Goal: Find contact information: Find contact information

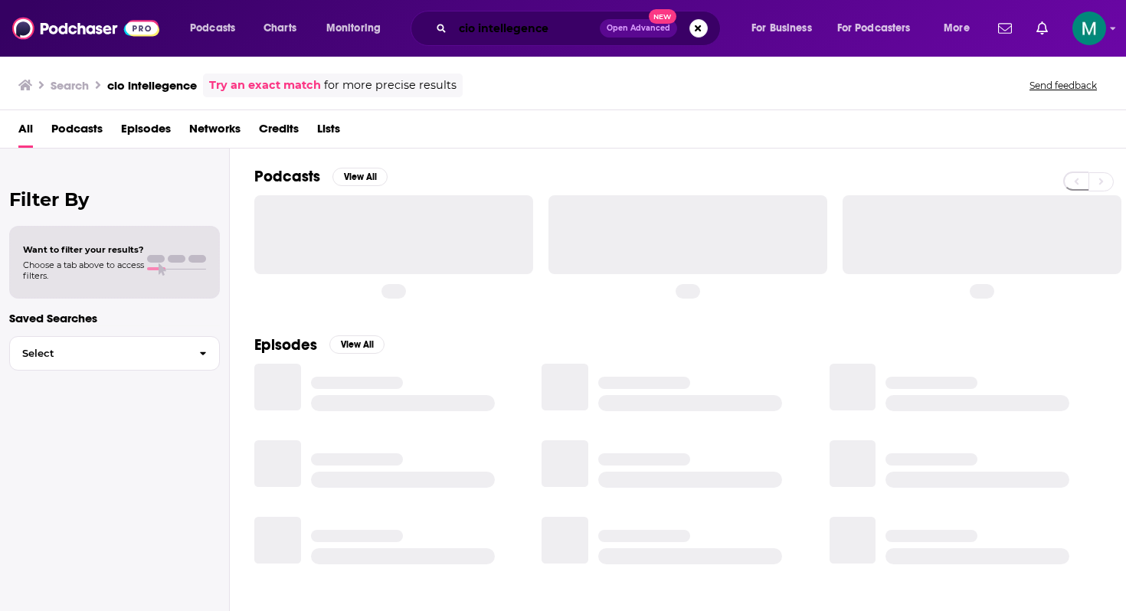
click at [525, 32] on input "cio intellegence" at bounding box center [526, 28] width 147 height 25
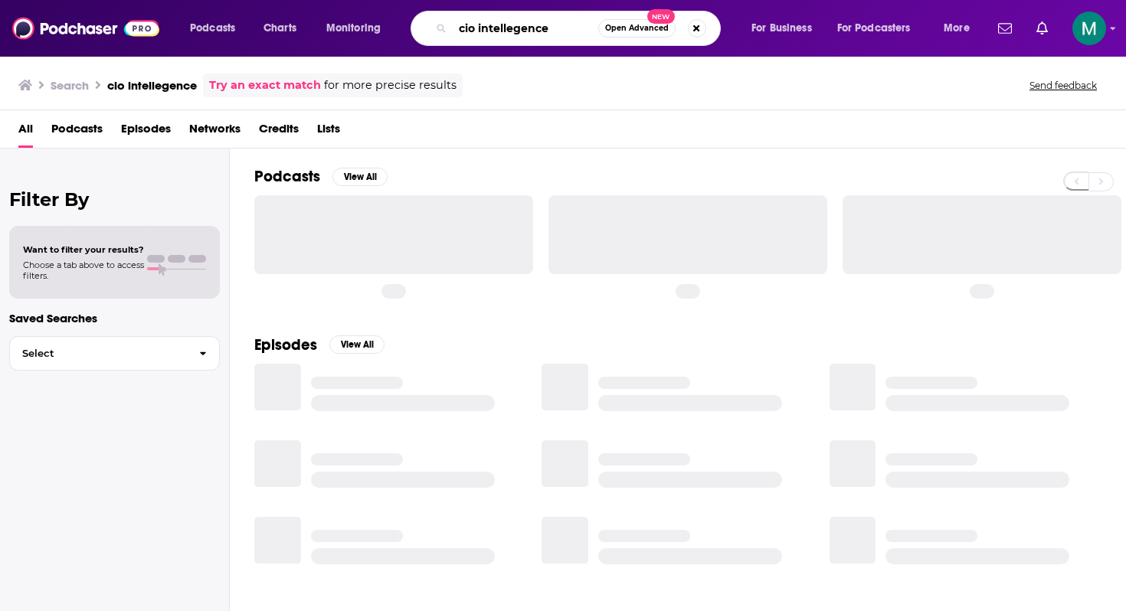
click at [525, 32] on input "cio intellegence" at bounding box center [526, 28] width 146 height 25
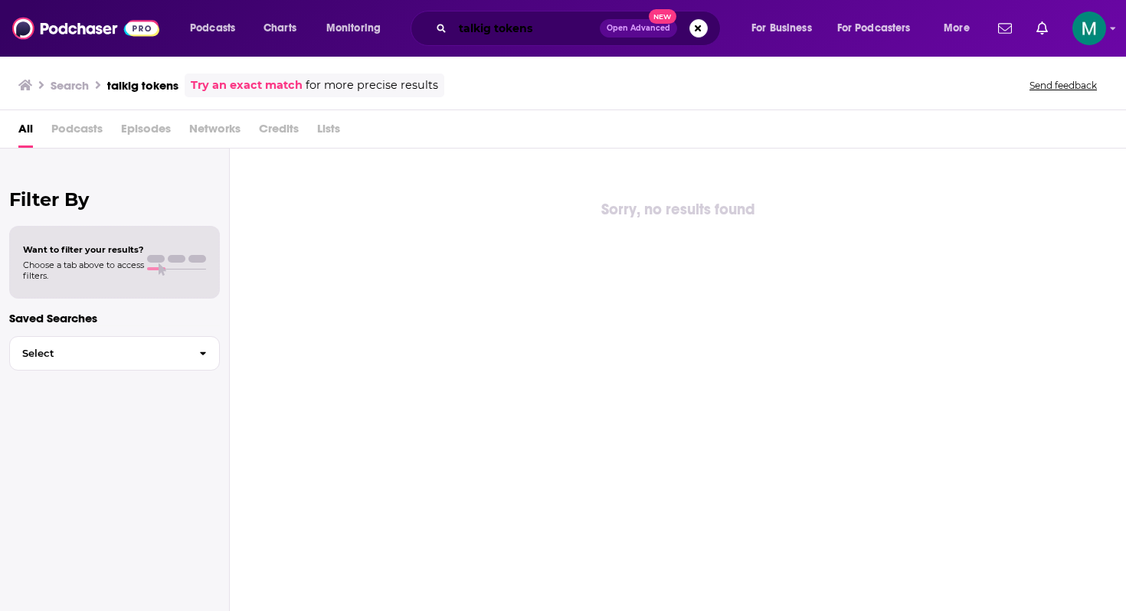
click at [539, 33] on input "talkig tokens" at bounding box center [526, 28] width 147 height 25
click at [516, 33] on input "talkig tokens" at bounding box center [526, 28] width 147 height 25
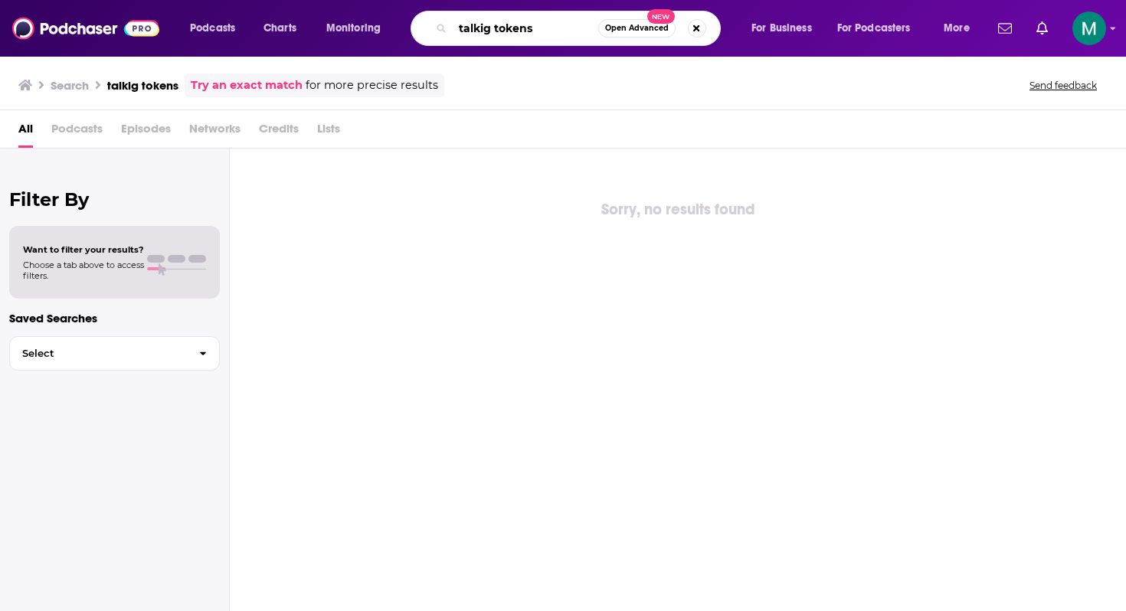
click at [516, 33] on input "talkig tokens" at bounding box center [526, 28] width 146 height 25
type input "talking tokens"
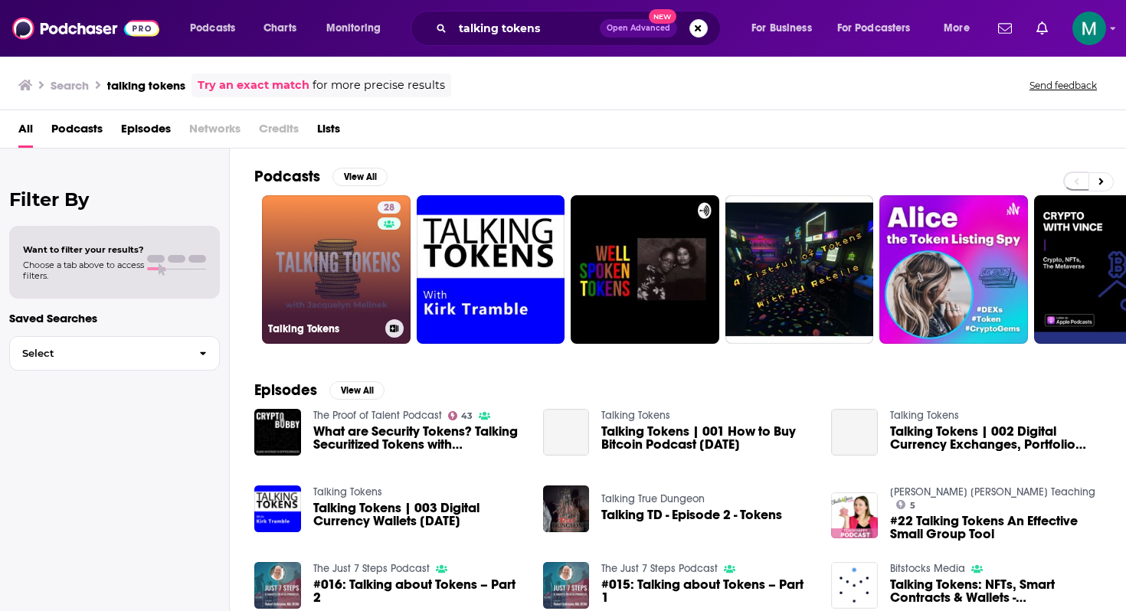
click at [329, 232] on link "28 Talking Tokens" at bounding box center [336, 269] width 149 height 149
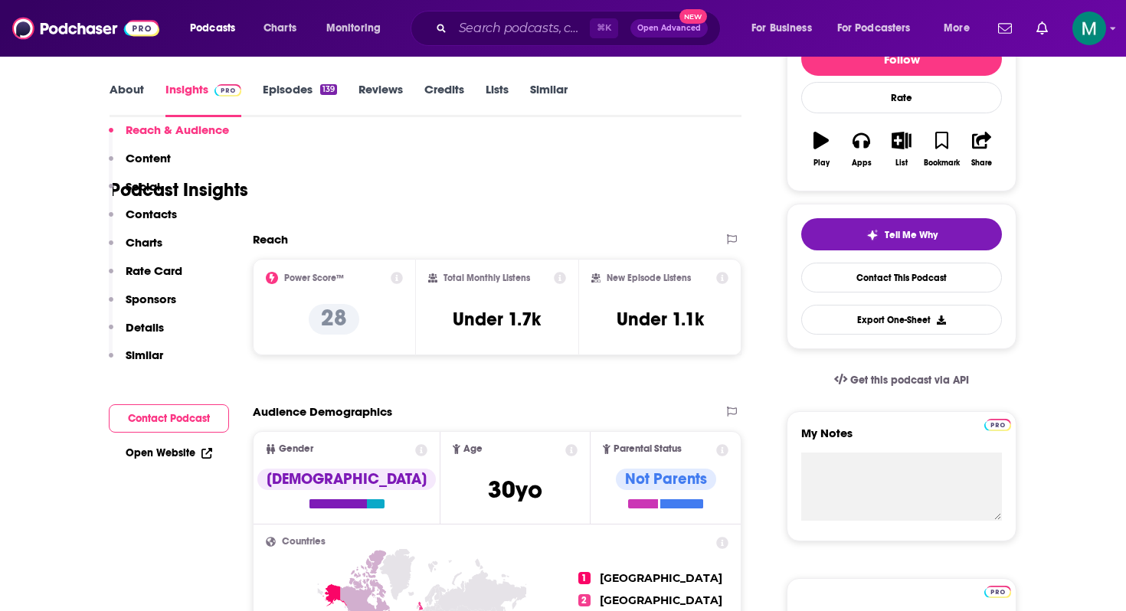
scroll to position [581, 0]
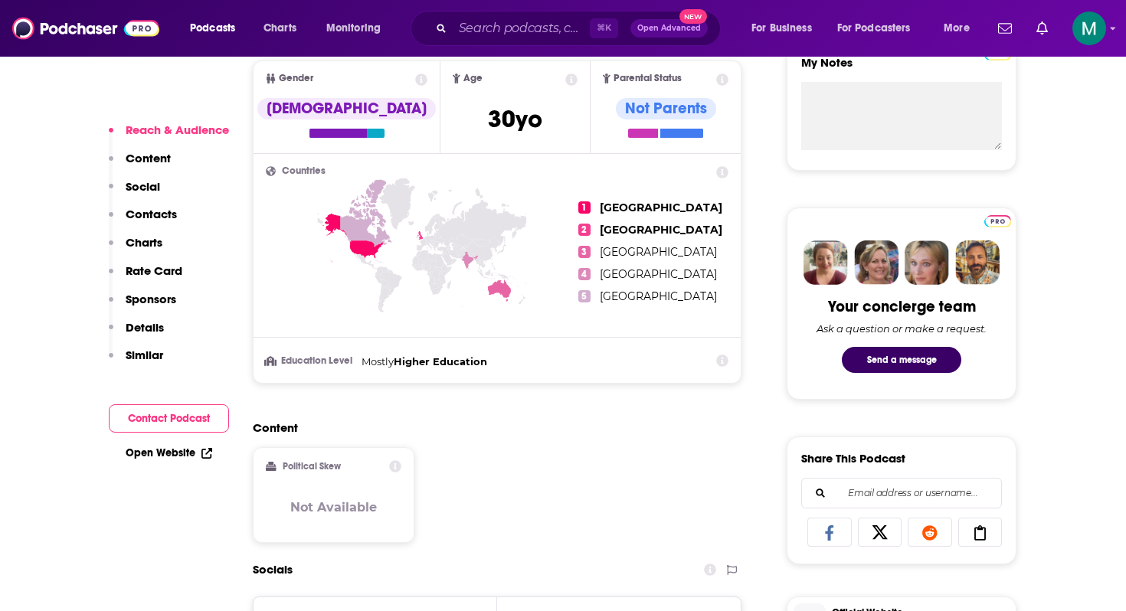
click at [171, 416] on button "Contact Podcast" at bounding box center [169, 418] width 120 height 28
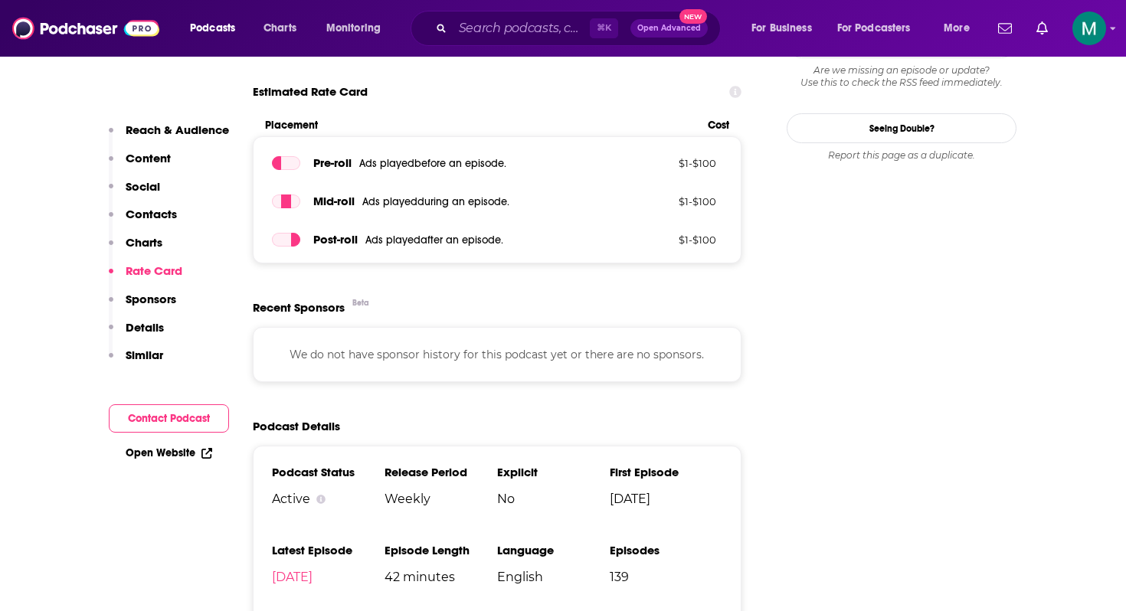
scroll to position [1454, 0]
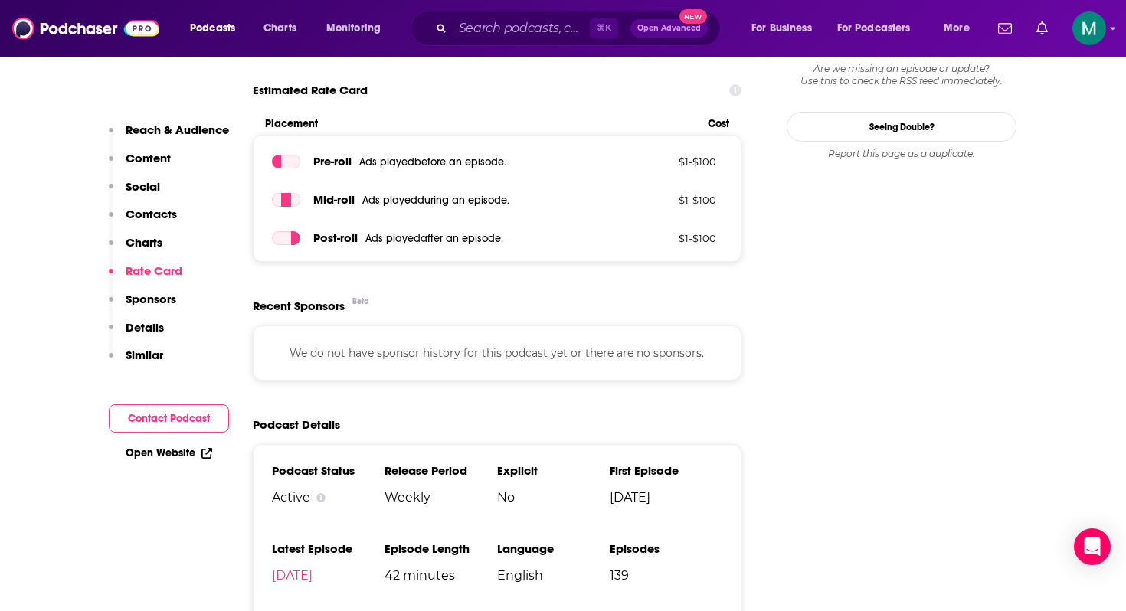
click at [175, 417] on button "Contact Podcast" at bounding box center [169, 418] width 120 height 28
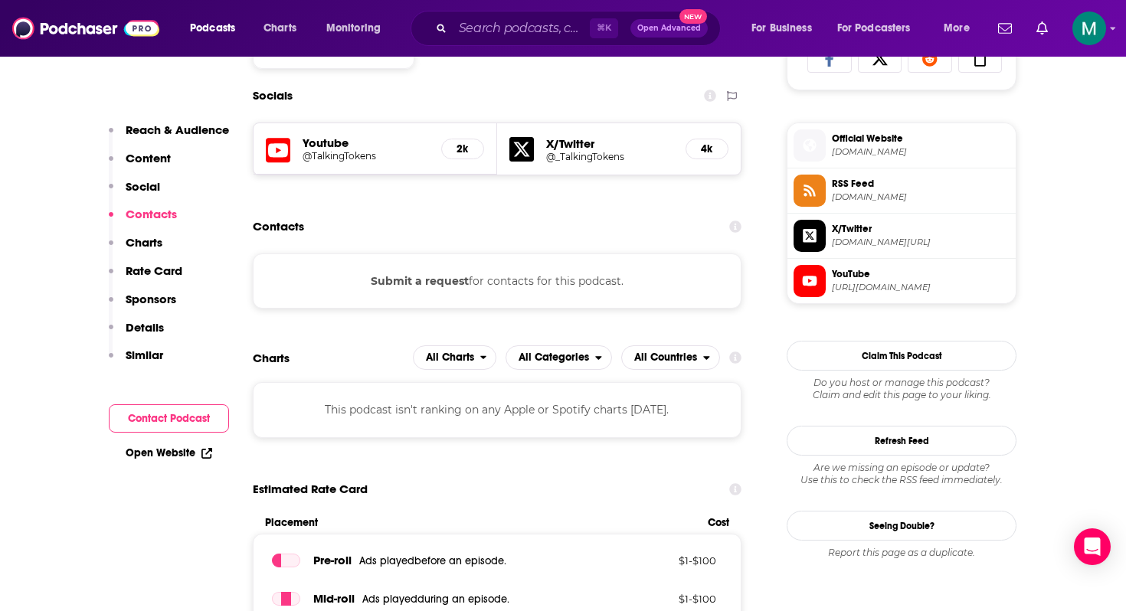
scroll to position [1030, 0]
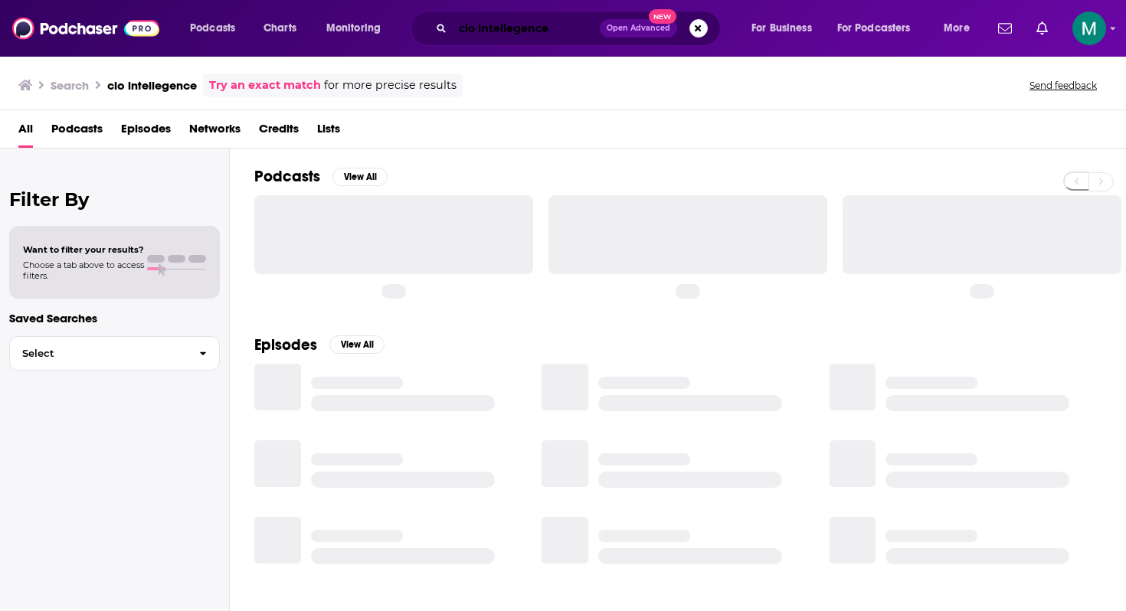
click at [485, 31] on input "cio intellegence" at bounding box center [526, 28] width 147 height 25
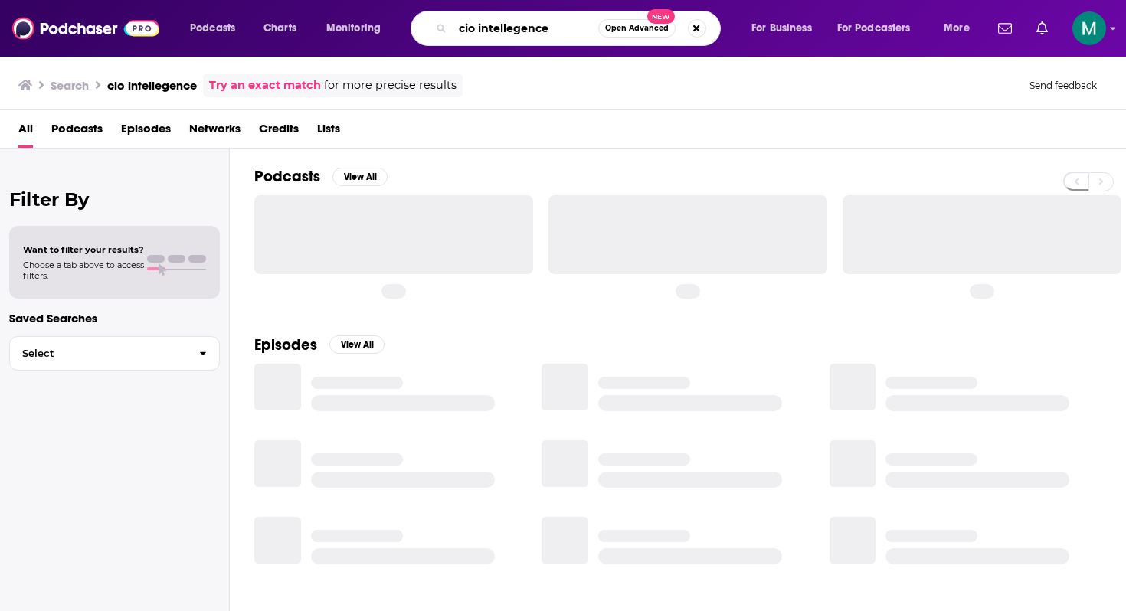
click at [485, 31] on input "cio intellegence" at bounding box center [526, 28] width 146 height 25
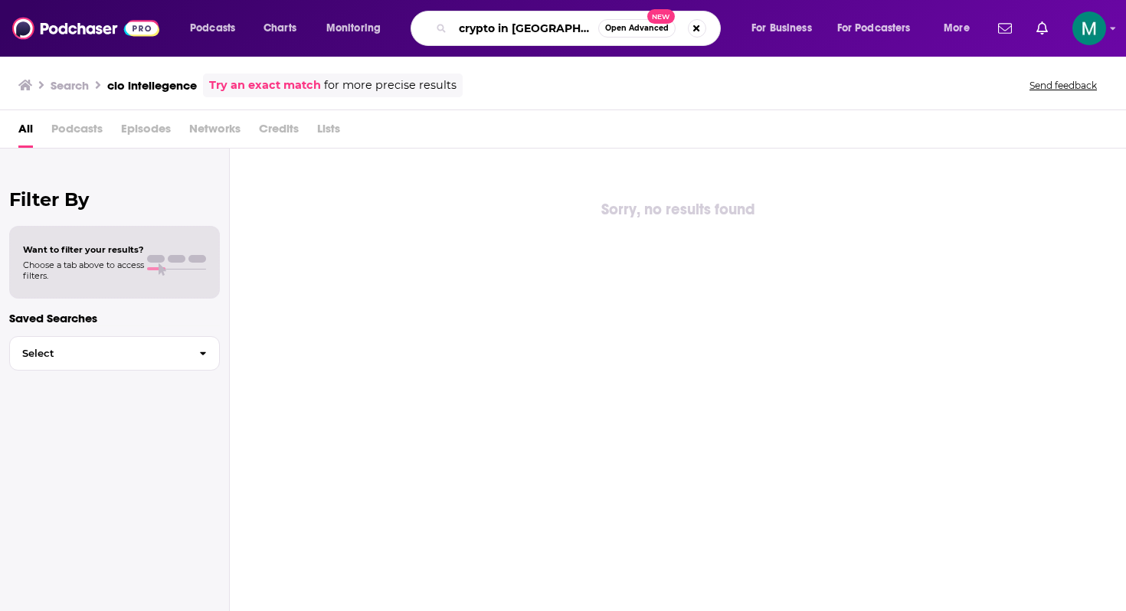
type input "crypto in america"
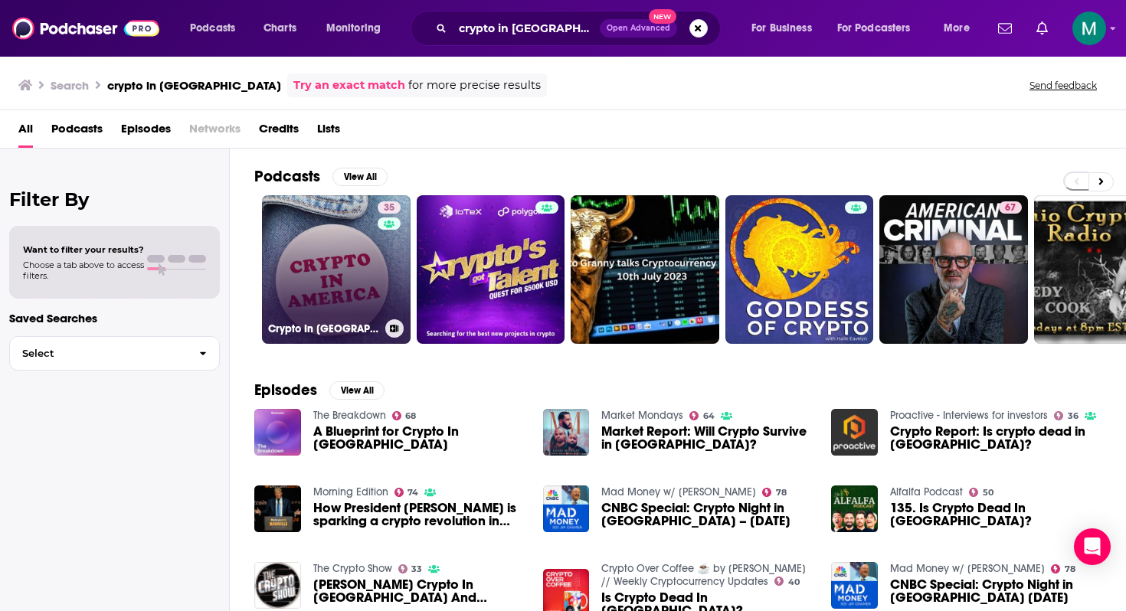
click at [352, 286] on link "35 Crypto In America" at bounding box center [336, 269] width 149 height 149
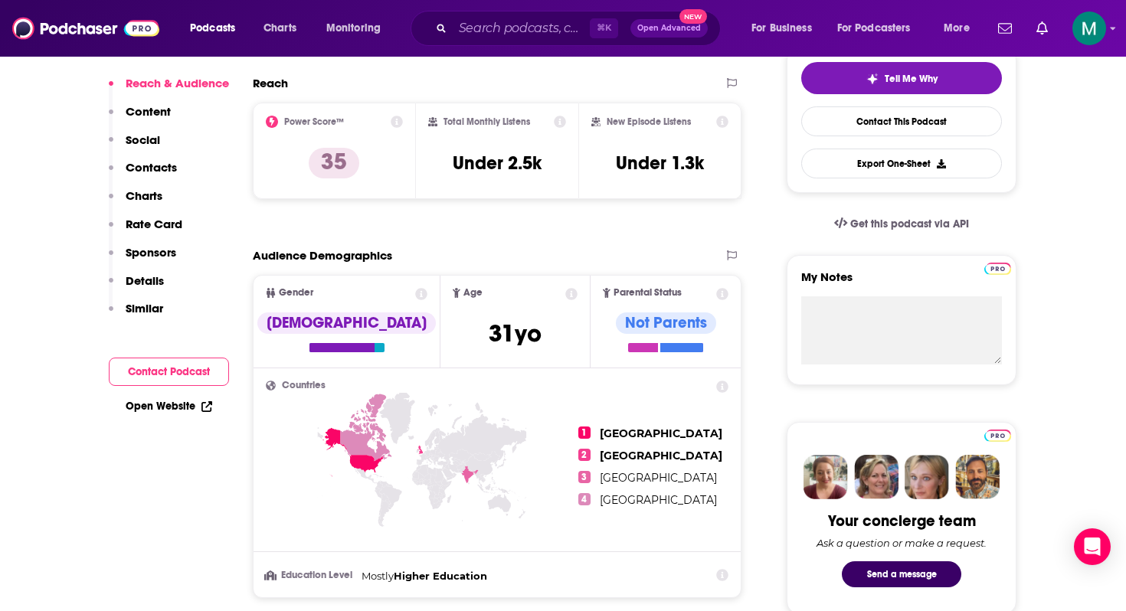
scroll to position [474, 0]
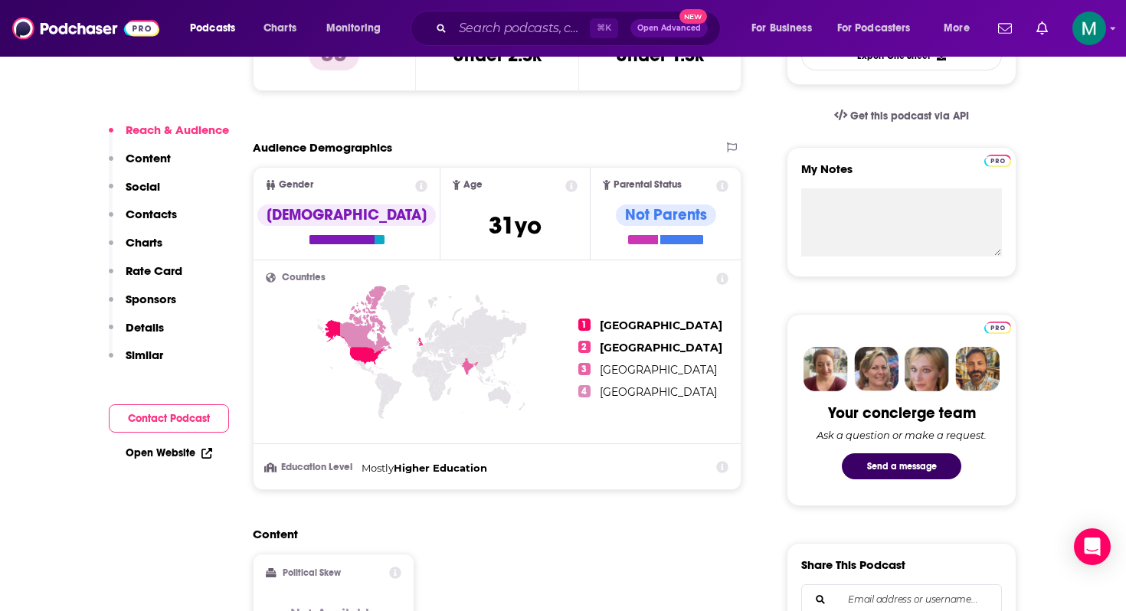
click at [185, 432] on button "Contact Podcast" at bounding box center [169, 418] width 120 height 28
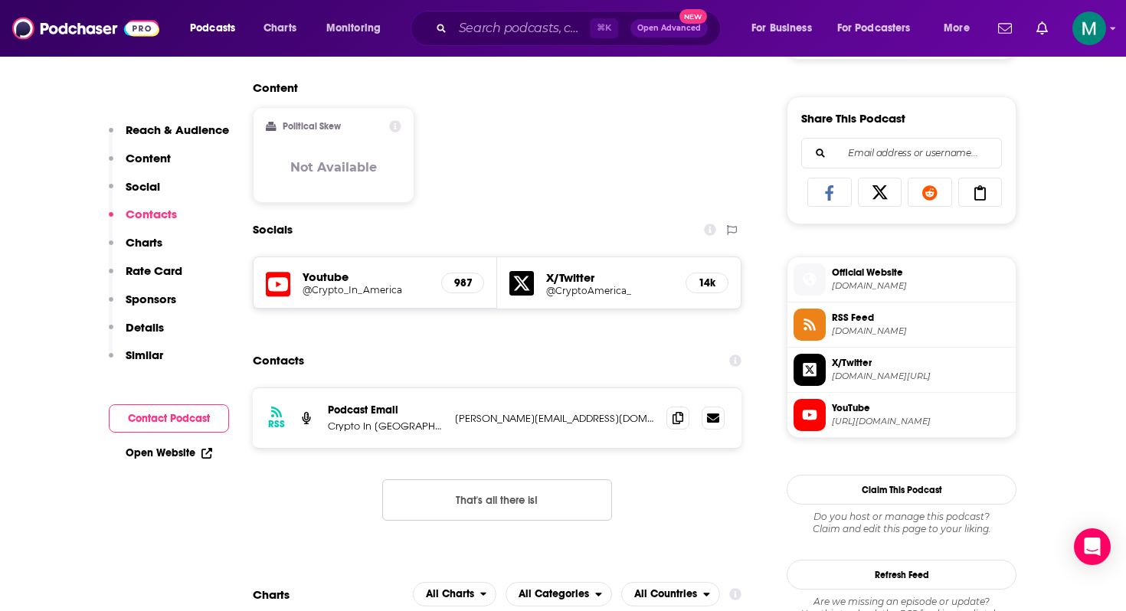
scroll to position [1055, 0]
